Goal: Information Seeking & Learning: Learn about a topic

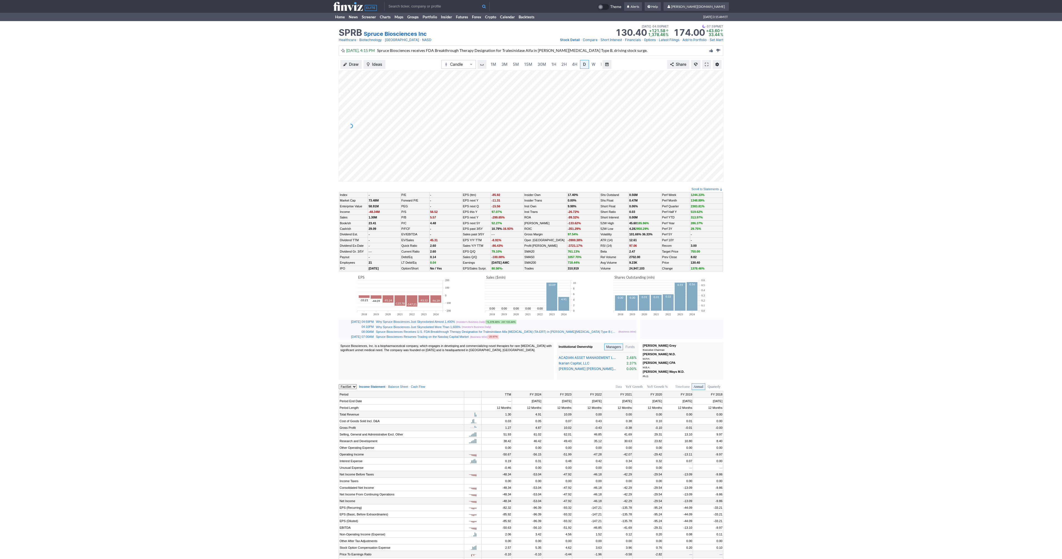
scroll to position [0, 6]
click at [392, 6] on input "text" at bounding box center [436, 6] width 105 height 9
type input "path"
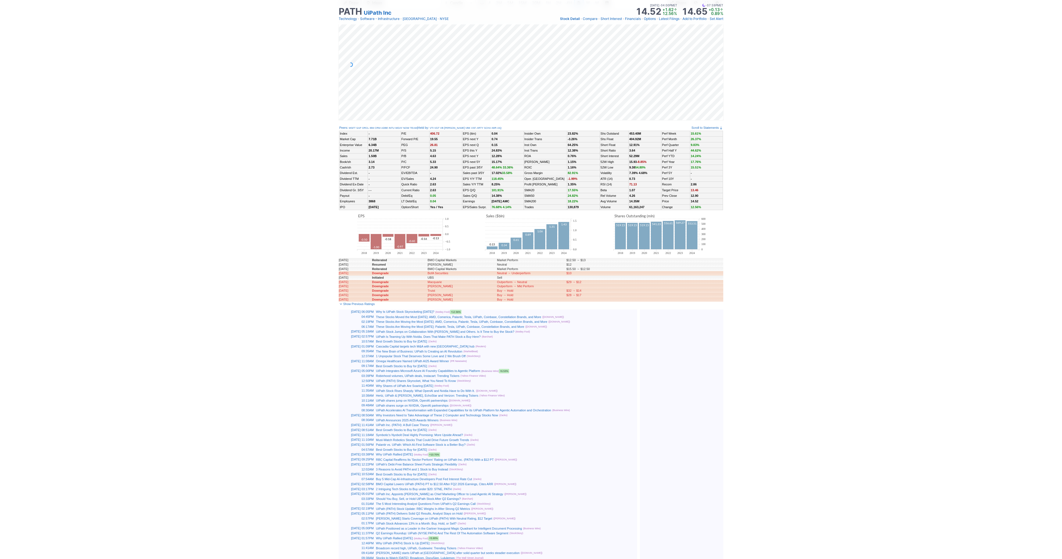
scroll to position [91, 0]
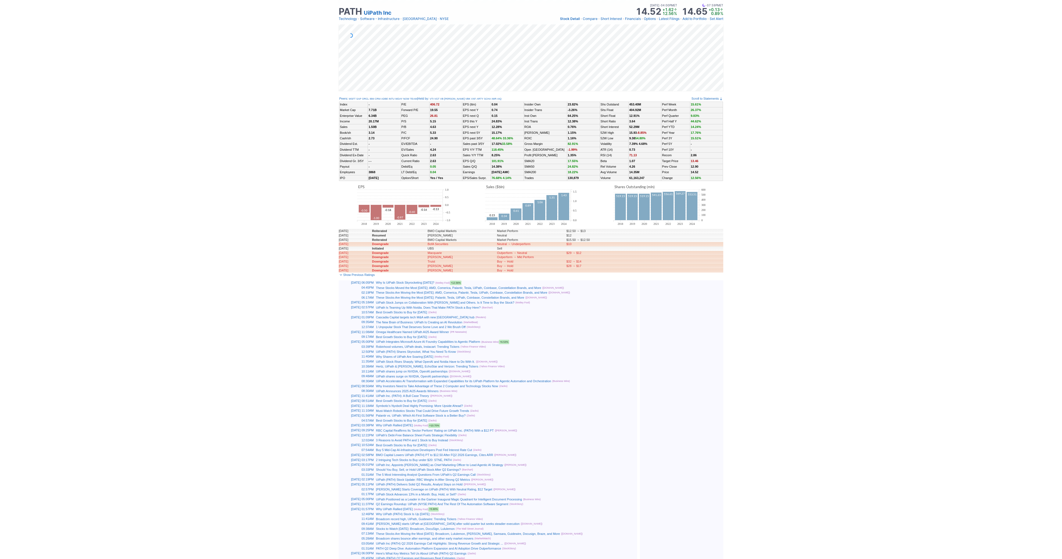
click at [573, 311] on div "Best Growth Stocks to Buy for October 3rd (Zacks)" at bounding box center [506, 312] width 260 height 4
click at [482, 303] on link "UiPath Stock Jumps on Collaboration With Nvidia and Others. Is It Time to Buy t…" at bounding box center [445, 302] width 138 height 3
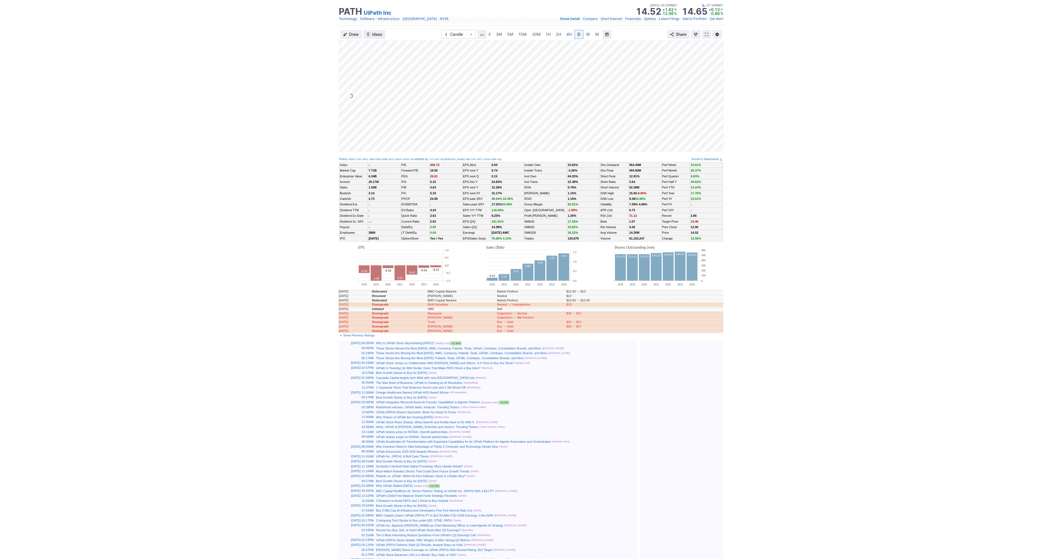
scroll to position [0, 0]
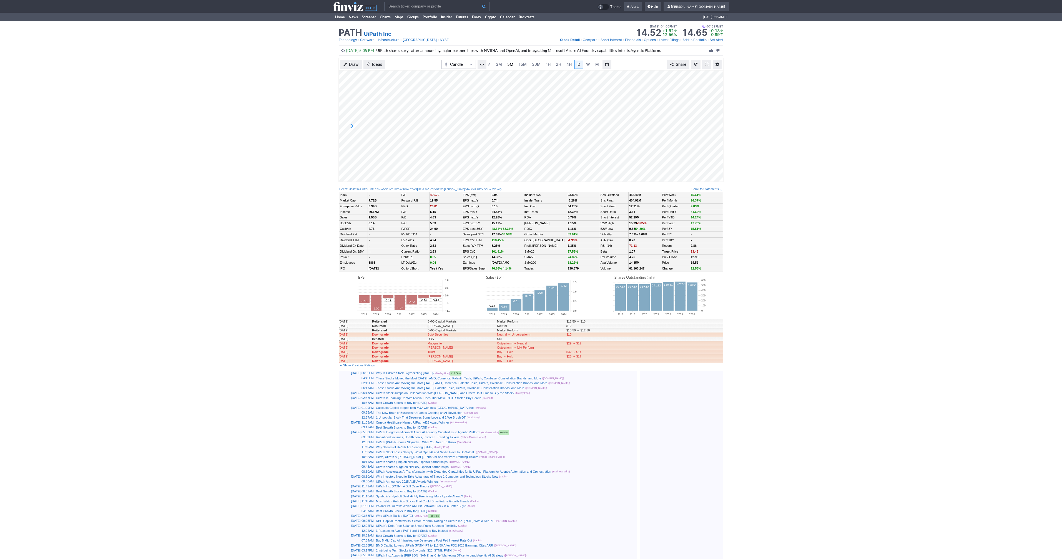
click at [510, 65] on span "5M" at bounding box center [510, 64] width 6 height 5
click at [567, 65] on link "2H" at bounding box center [564, 64] width 10 height 9
click at [707, 64] on span at bounding box center [706, 64] width 3 height 4
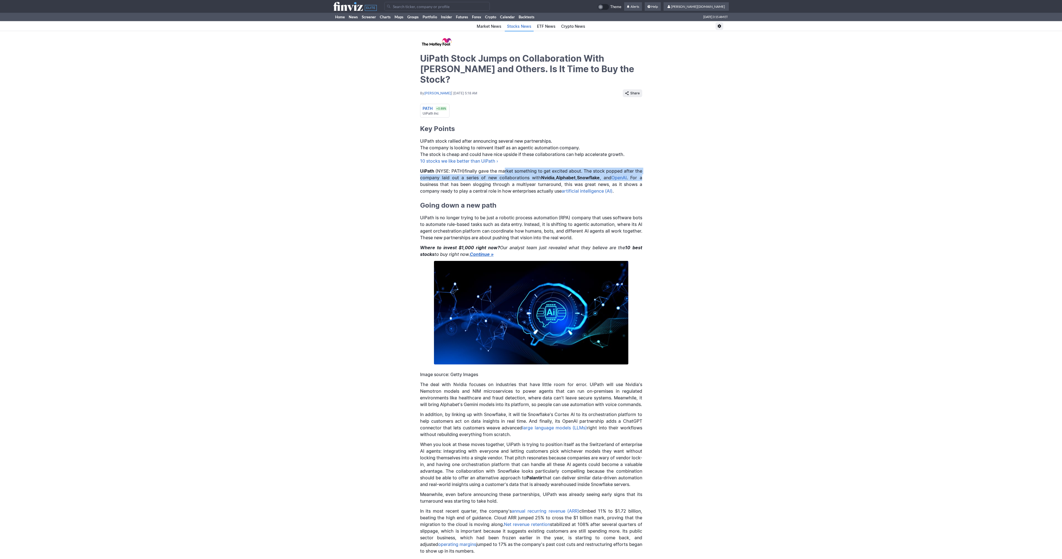
drag, startPoint x: 502, startPoint y: 162, endPoint x: 646, endPoint y: 164, distance: 143.6
click at [646, 164] on div "UiPath Stock Jumps on Collaboration With Nvidia and Others. Is It Time to Buy t…" at bounding box center [531, 504] width 1062 height 946
click at [645, 177] on div "UiPath Stock Jumps on Collaboration With Nvidia and Others. Is It Time to Buy t…" at bounding box center [531, 504] width 1062 height 946
click at [356, 152] on div "UiPath Stock Jumps on Collaboration With Nvidia and Others. Is It Time to Buy t…" at bounding box center [531, 504] width 1062 height 946
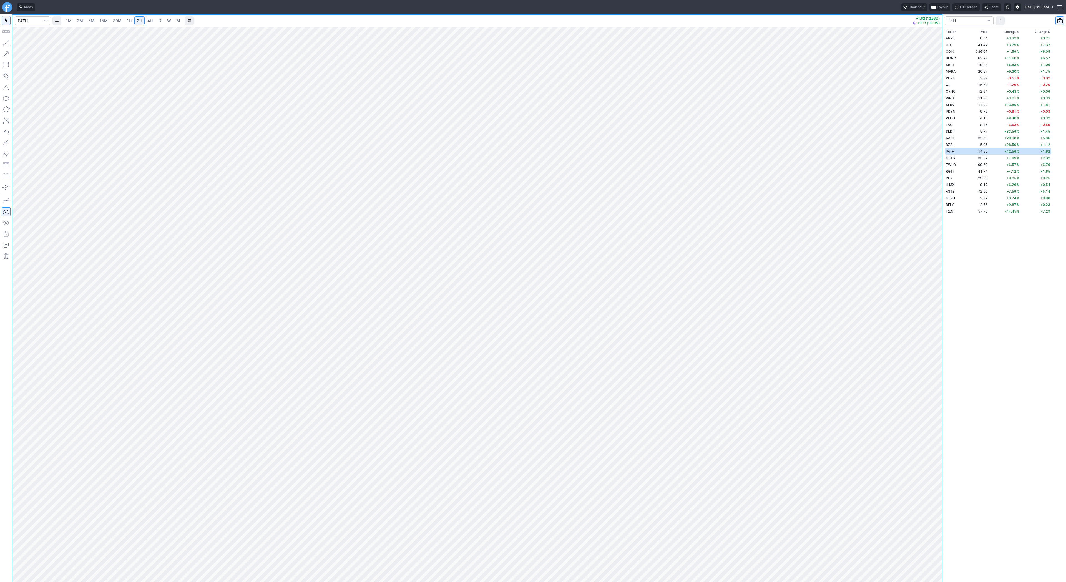
click at [159, 23] on span "D" at bounding box center [160, 21] width 4 height 6
click at [168, 21] on span "W" at bounding box center [169, 20] width 4 height 5
click at [159, 22] on span "D" at bounding box center [160, 20] width 3 height 5
click at [5, 43] on button "button" at bounding box center [6, 42] width 9 height 9
click at [23, 43] on span "Line" at bounding box center [32, 44] width 22 height 6
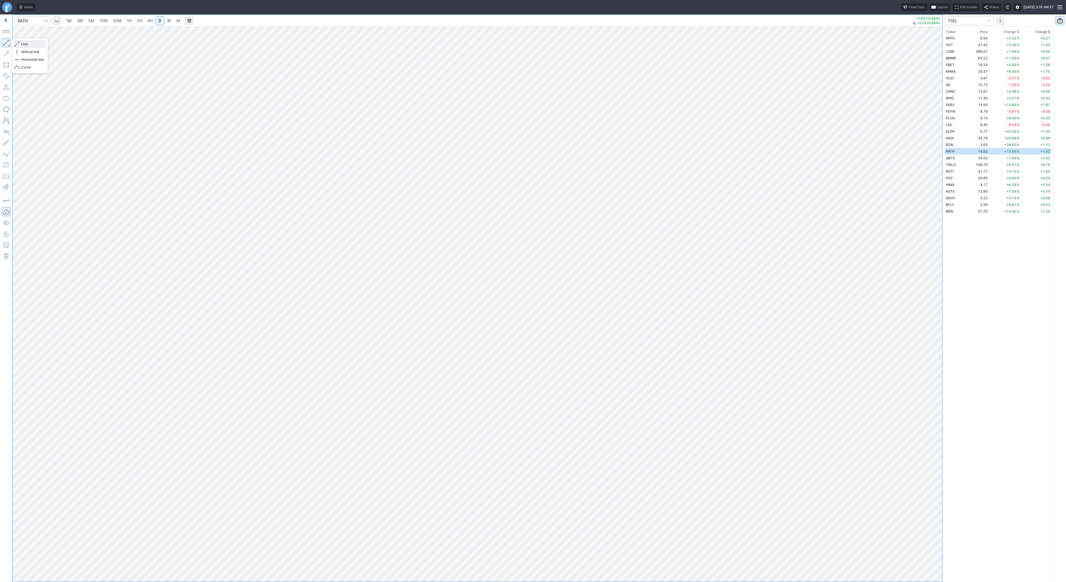
click at [25, 43] on span "Line" at bounding box center [32, 44] width 22 height 6
click at [5, 42] on button "button" at bounding box center [6, 42] width 9 height 9
drag, startPoint x: 29, startPoint y: 46, endPoint x: 33, endPoint y: 57, distance: 11.3
click at [29, 47] on span "Line" at bounding box center [32, 44] width 22 height 6
click at [8, 40] on button "button" at bounding box center [6, 42] width 9 height 9
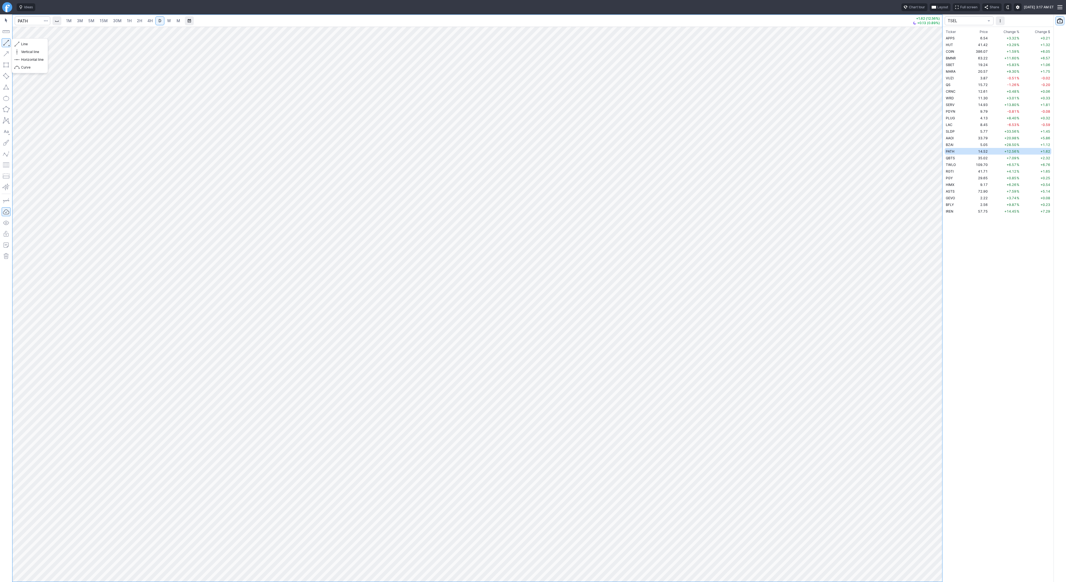
click at [7, 43] on button "button" at bounding box center [6, 42] width 9 height 9
click at [24, 44] on span "Line" at bounding box center [32, 44] width 22 height 6
click at [5, 43] on button "button" at bounding box center [6, 42] width 9 height 9
click at [7, 10] on link "Finviz.com" at bounding box center [7, 7] width 10 height 10
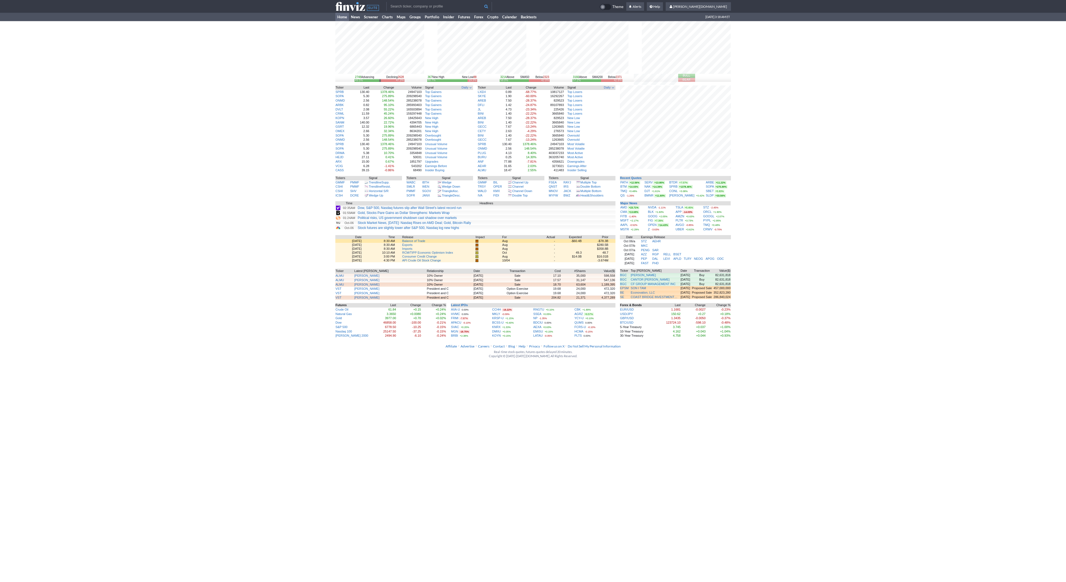
click at [396, 8] on input "text" at bounding box center [438, 6] width 105 height 9
type input "path"
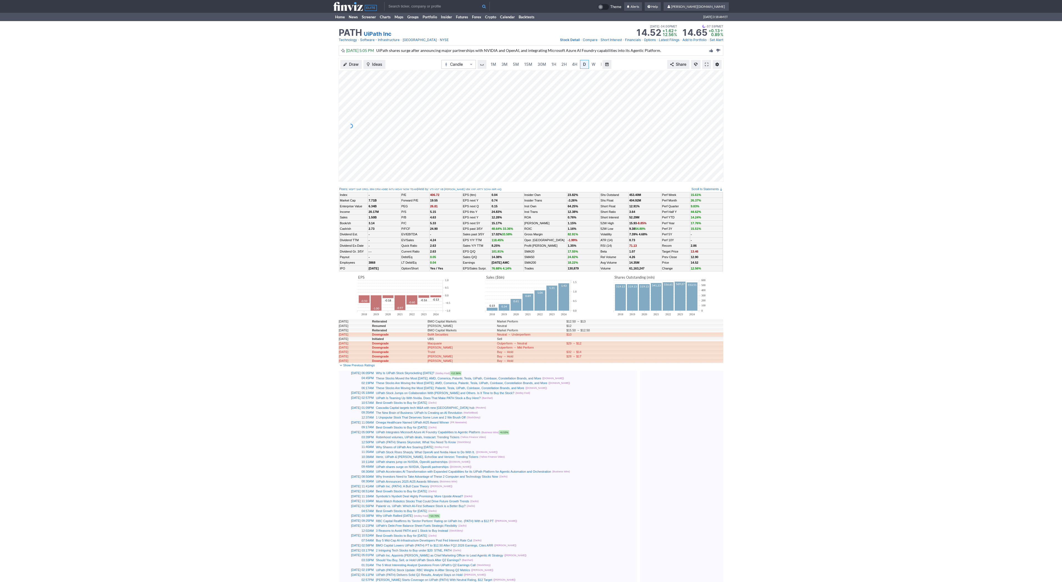
scroll to position [0, 6]
click at [509, 63] on span "5M" at bounding box center [510, 64] width 6 height 5
click at [766, 65] on span at bounding box center [765, 64] width 3 height 4
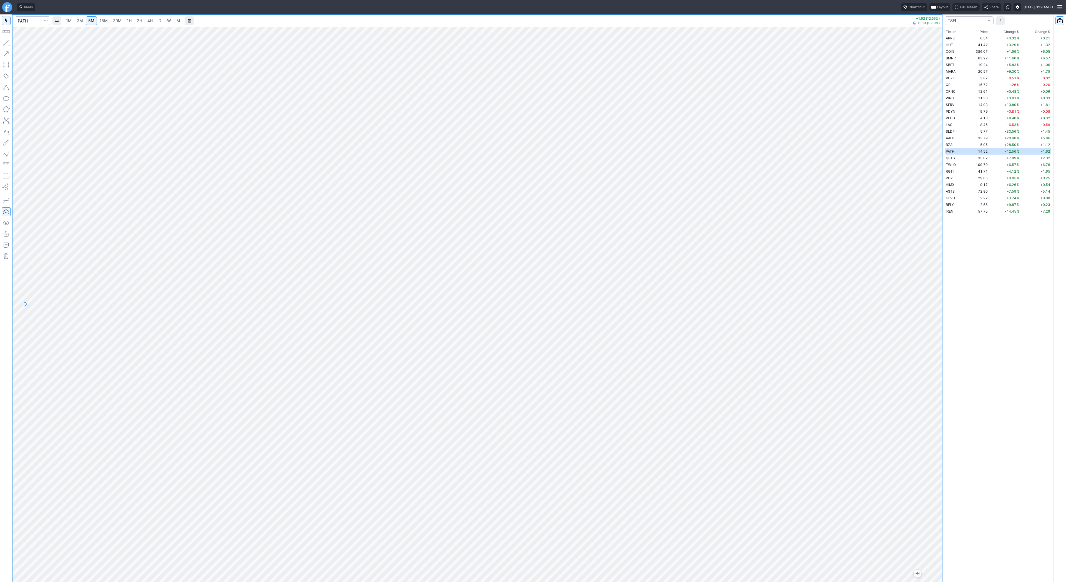
click at [125, 20] on link "1H" at bounding box center [129, 20] width 10 height 9
click at [162, 21] on link "D" at bounding box center [159, 20] width 9 height 9
click at [147, 20] on span "4H" at bounding box center [149, 20] width 5 height 5
click at [927, 346] on div at bounding box center [477, 304] width 930 height 555
drag, startPoint x: 7, startPoint y: 42, endPoint x: 8, endPoint y: 84, distance: 42.0
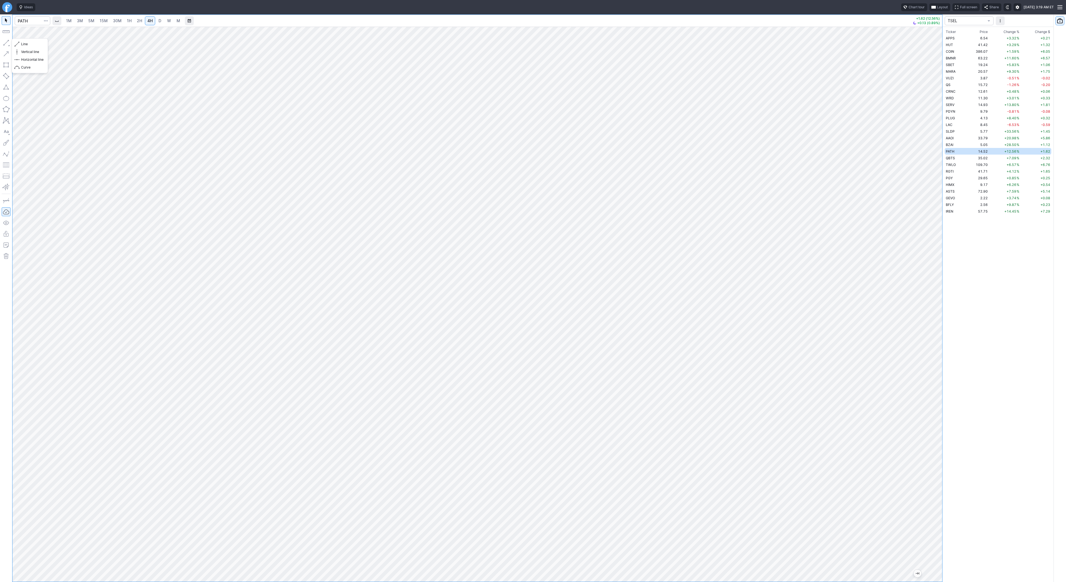
click at [7, 42] on button "button" at bounding box center [6, 42] width 9 height 9
drag, startPoint x: 7, startPoint y: 40, endPoint x: 32, endPoint y: 70, distance: 39.2
click at [7, 40] on button "button" at bounding box center [6, 42] width 9 height 9
drag, startPoint x: 4, startPoint y: 42, endPoint x: 7, endPoint y: 55, distance: 14.1
click at [4, 42] on button "button" at bounding box center [6, 42] width 9 height 9
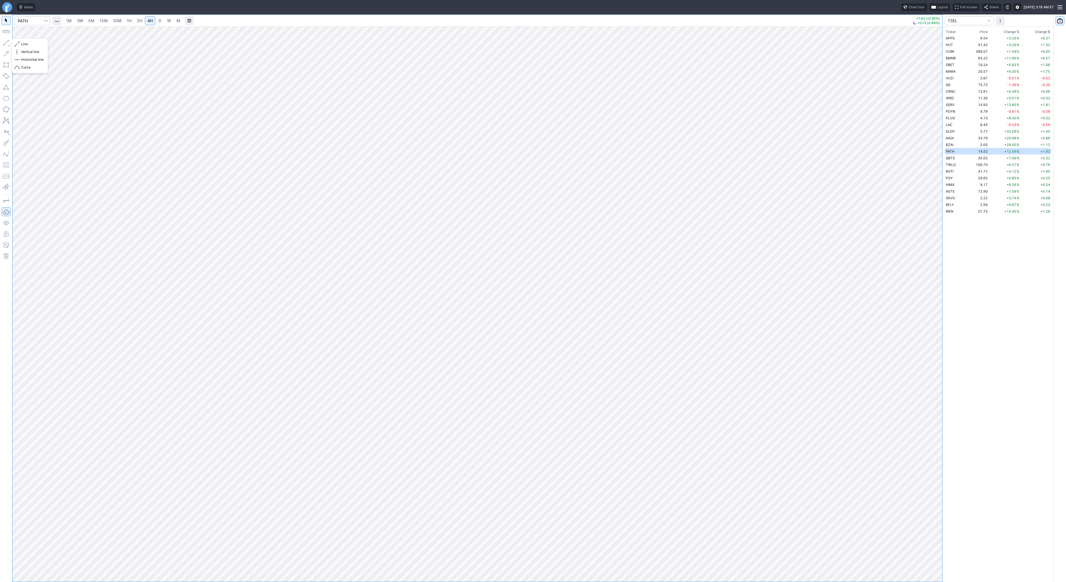
click at [4, 42] on button "button" at bounding box center [6, 42] width 9 height 9
drag, startPoint x: 936, startPoint y: 332, endPoint x: 935, endPoint y: 379, distance: 46.9
click at [935, 379] on div at bounding box center [937, 302] width 12 height 541
drag, startPoint x: 19, startPoint y: 44, endPoint x: 22, endPoint y: 56, distance: 12.4
click at [19, 44] on span "button" at bounding box center [17, 44] width 3 height 8
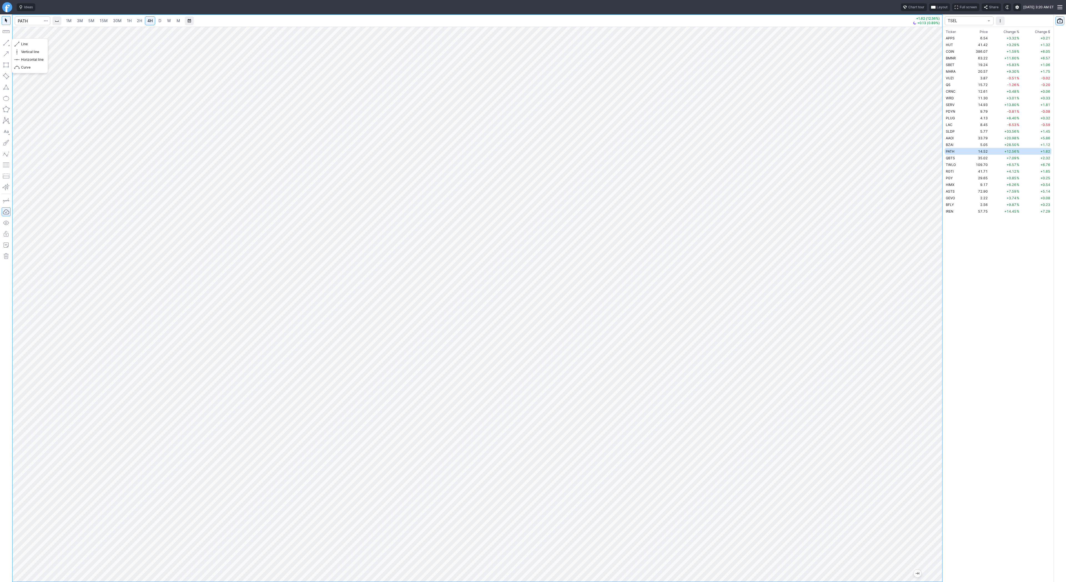
click at [7, 41] on button "button" at bounding box center [6, 42] width 9 height 9
click at [31, 19] on input "Search" at bounding box center [33, 20] width 36 height 9
type input "serv"
click at [29, 21] on input "Search" at bounding box center [33, 20] width 36 height 9
type input "bfly"
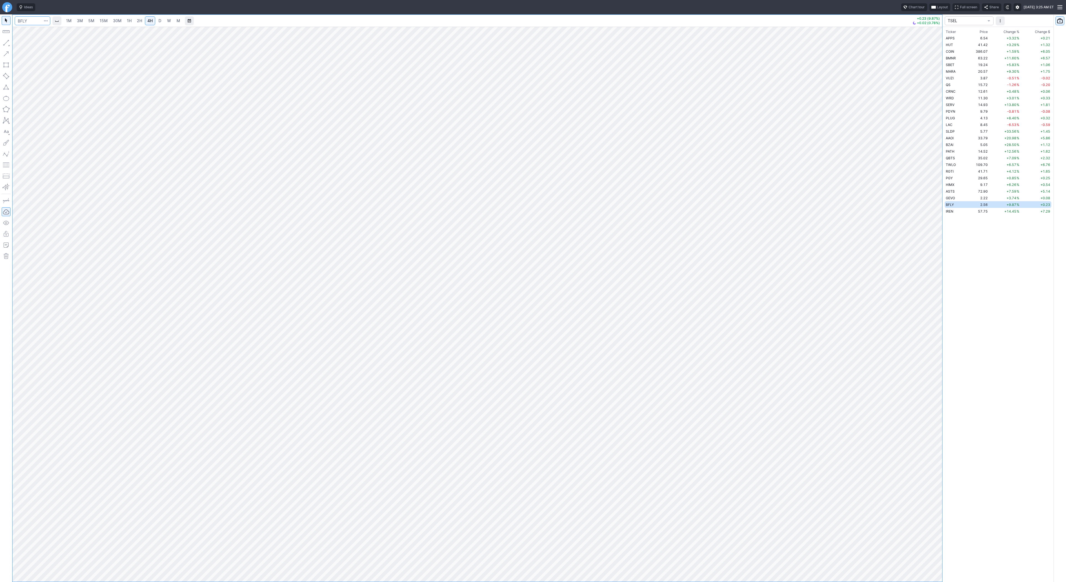
click at [32, 23] on input "Search" at bounding box center [33, 20] width 36 height 9
type input "asan"
click at [25, 22] on input "Search" at bounding box center [33, 20] width 36 height 9
type input "aaoi"
click at [27, 17] on input "Search" at bounding box center [33, 20] width 36 height 9
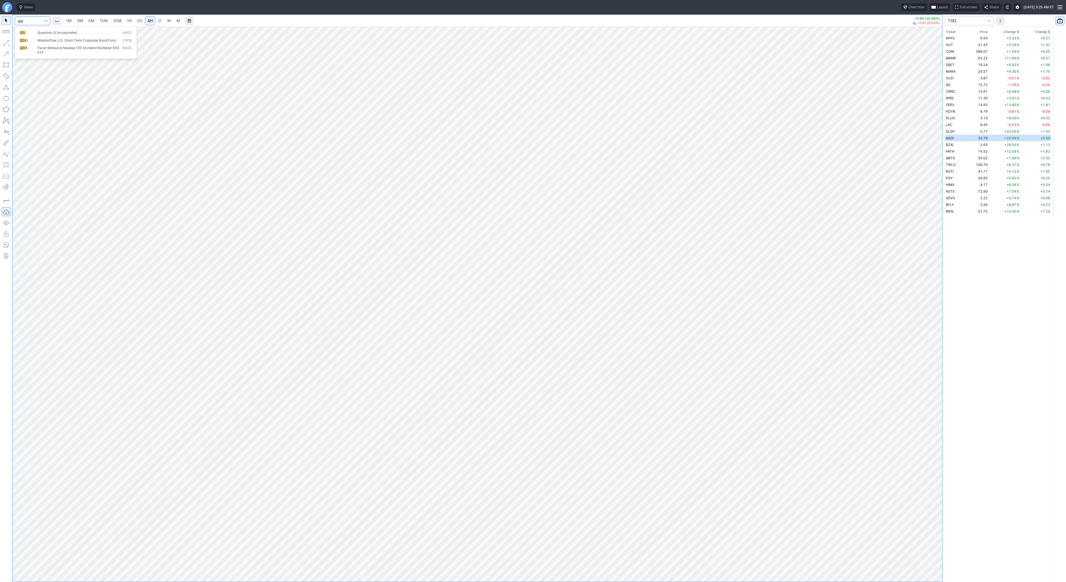
type input "qsi"
click at [29, 22] on input "Search" at bounding box center [33, 20] width 36 height 9
type input "fcel"
click at [43, 19] on button "button" at bounding box center [46, 20] width 8 height 9
click at [32, 20] on div at bounding box center [533, 291] width 1066 height 582
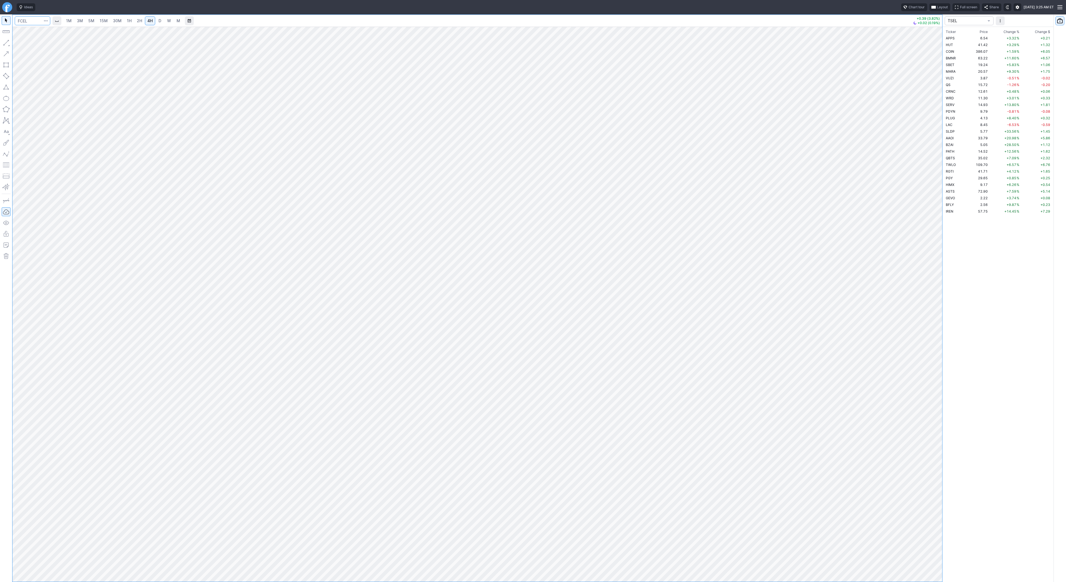
click at [28, 20] on input "Search" at bounding box center [33, 20] width 36 height 9
type input "[DEMOGRAPHIC_DATA]"
click at [15, 20] on input "Search" at bounding box center [33, 20] width 36 height 9
click at [29, 23] on input "Search" at bounding box center [33, 20] width 36 height 9
type input "p"
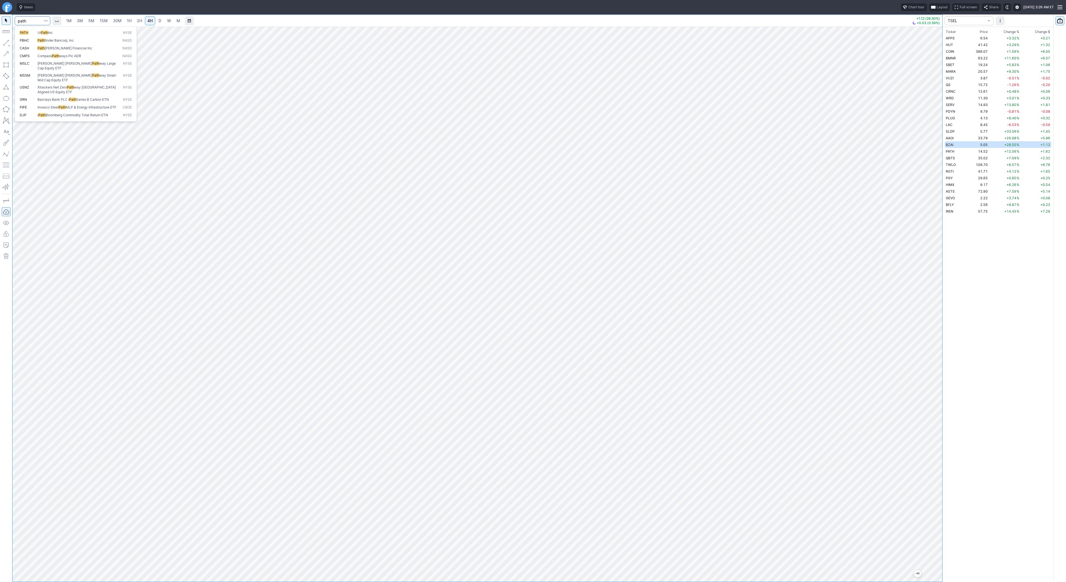
type input "path"
click at [159, 20] on span "D" at bounding box center [160, 20] width 3 height 5
drag, startPoint x: 936, startPoint y: 368, endPoint x: 931, endPoint y: 449, distance: 81.5
click at [931, 449] on div at bounding box center [937, 302] width 12 height 541
click at [26, 42] on span "Line" at bounding box center [32, 44] width 22 height 6
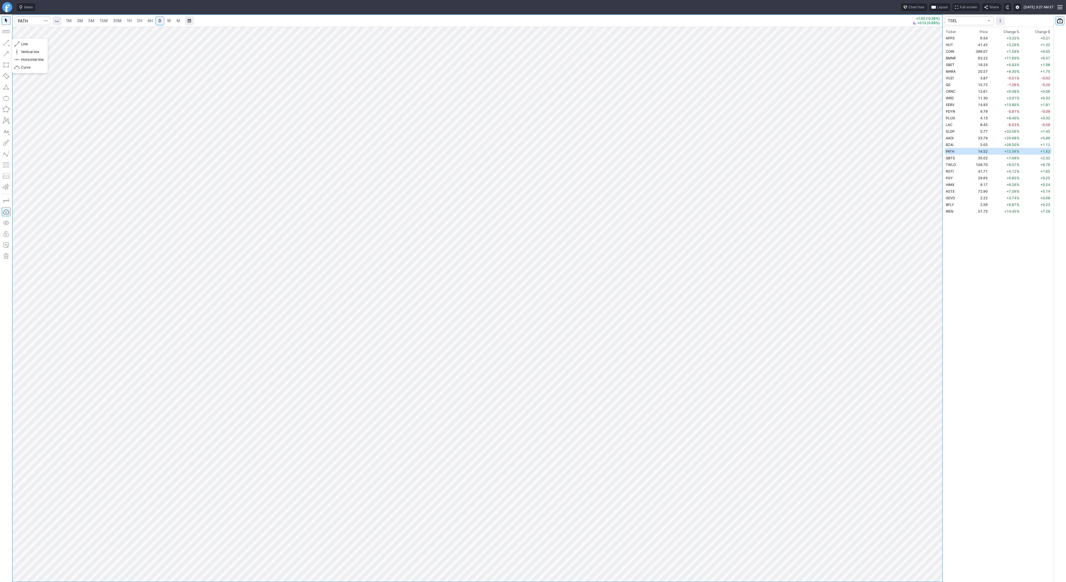
drag, startPoint x: 4, startPoint y: 42, endPoint x: 20, endPoint y: 64, distance: 27.0
click at [5, 45] on button "button" at bounding box center [6, 42] width 9 height 9
click at [8, 41] on button "button" at bounding box center [6, 42] width 9 height 9
click at [5, 44] on button "button" at bounding box center [6, 42] width 9 height 9
click at [7, 42] on button "button" at bounding box center [6, 42] width 9 height 9
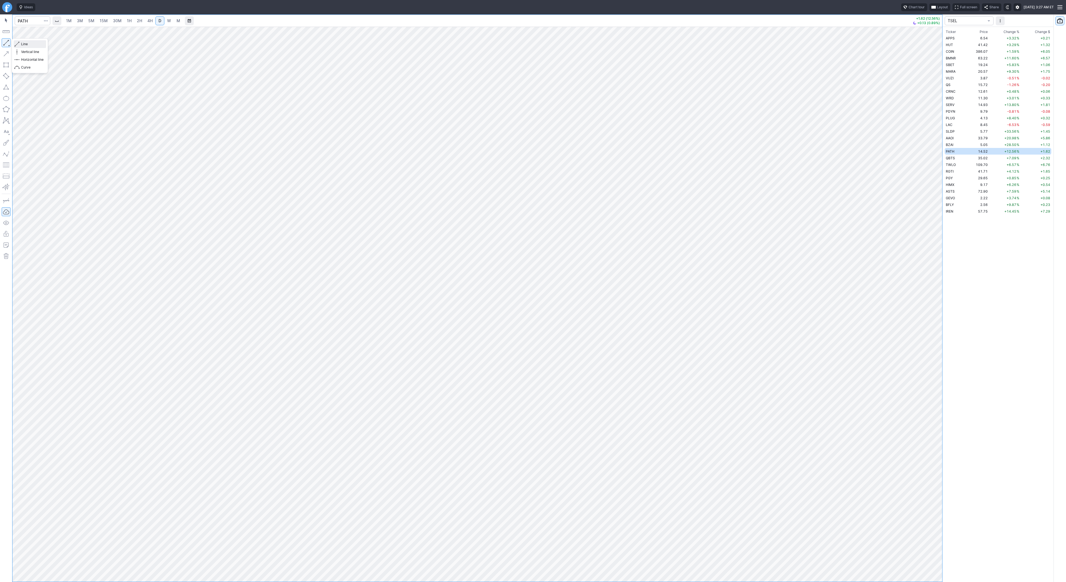
click at [32, 43] on span "Line" at bounding box center [32, 44] width 22 height 6
drag, startPoint x: 20, startPoint y: 42, endPoint x: 19, endPoint y: 47, distance: 4.3
click at [20, 44] on button "Line" at bounding box center [30, 44] width 32 height 8
drag, startPoint x: 18, startPoint y: 42, endPoint x: 32, endPoint y: 52, distance: 17.6
click at [18, 42] on span "button" at bounding box center [17, 44] width 3 height 8
